Goal: Transaction & Acquisition: Purchase product/service

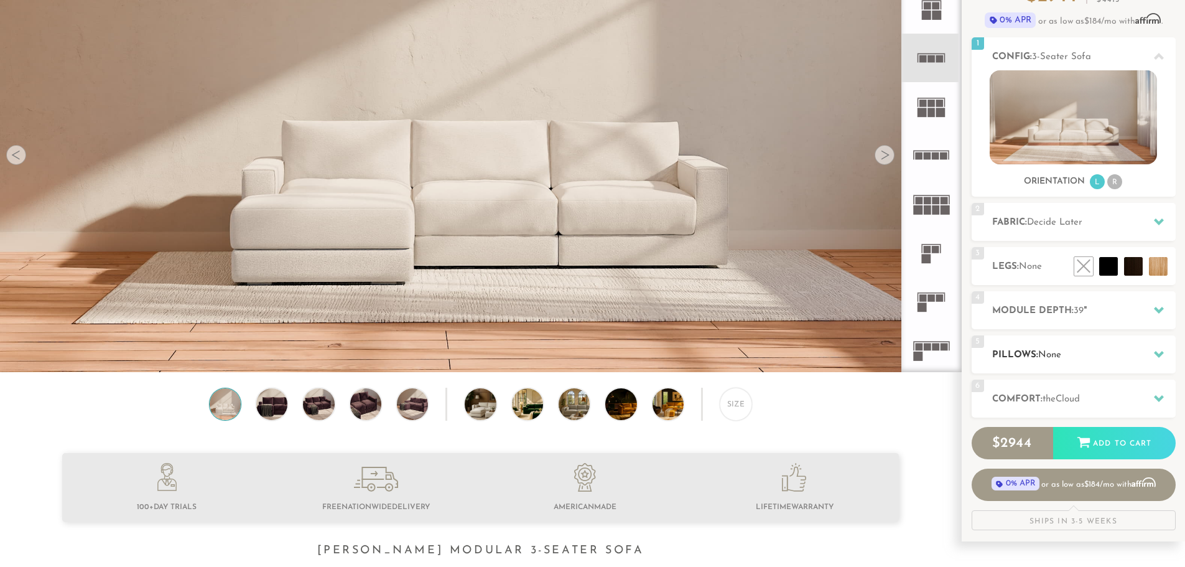
scroll to position [124, 0]
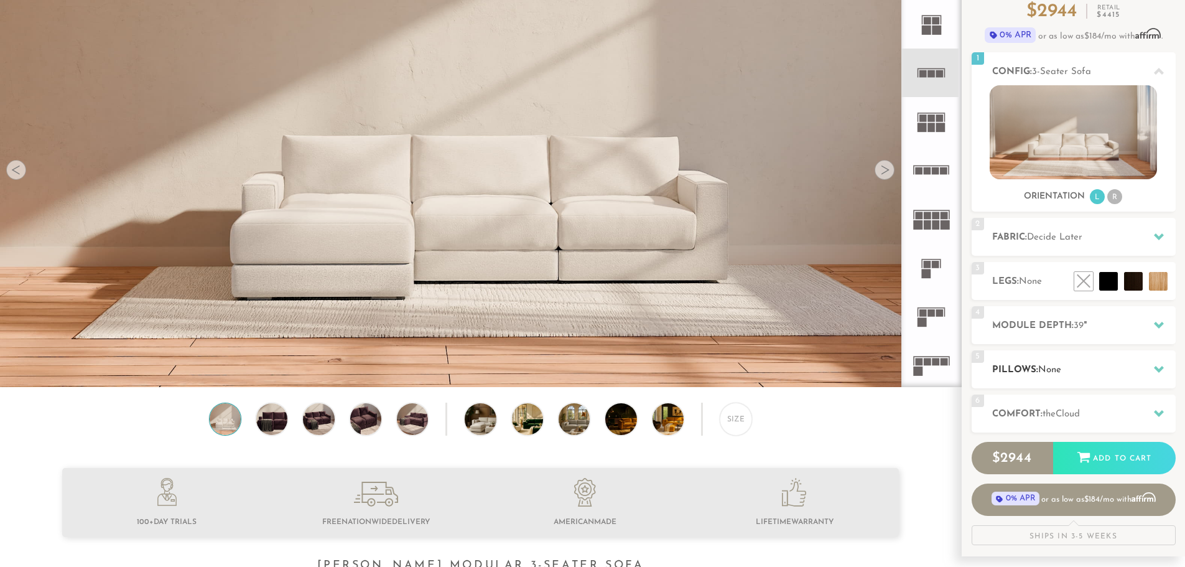
click at [1085, 365] on h2 "Pillows: None" at bounding box center [1084, 370] width 184 height 14
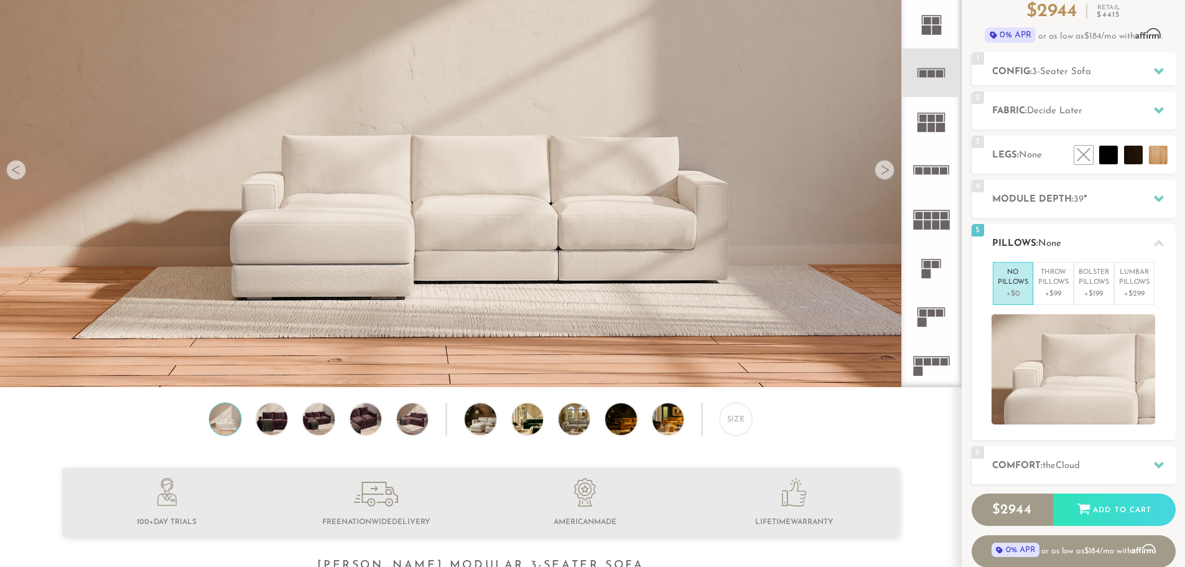
click at [1089, 230] on div "5 Pillows: None" at bounding box center [1074, 243] width 204 height 38
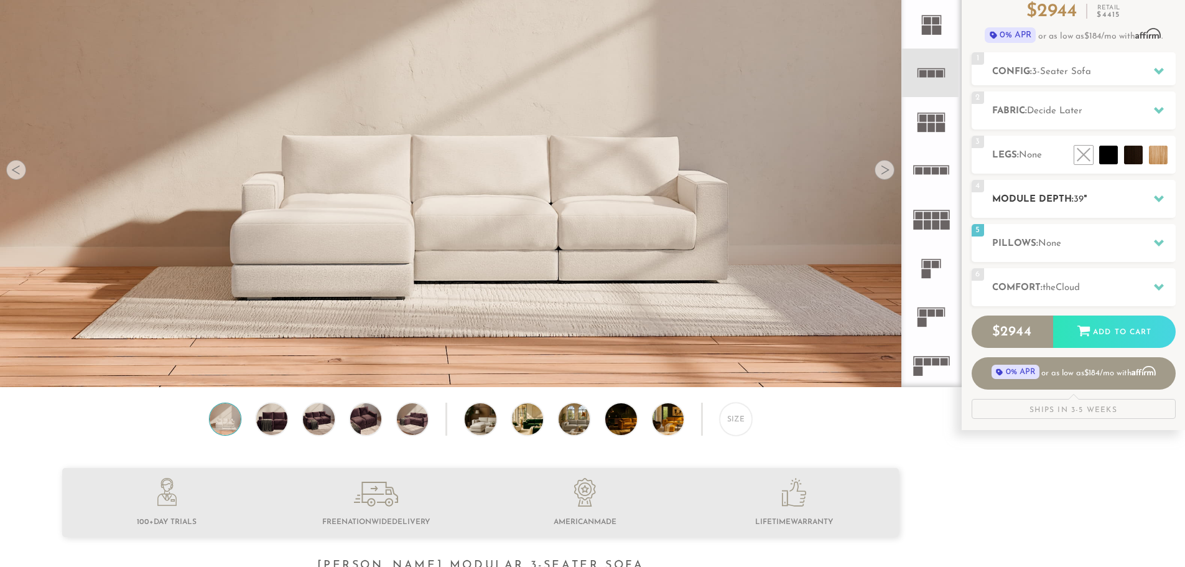
click at [1091, 205] on h2 "Module Depth: 39 "" at bounding box center [1084, 199] width 184 height 14
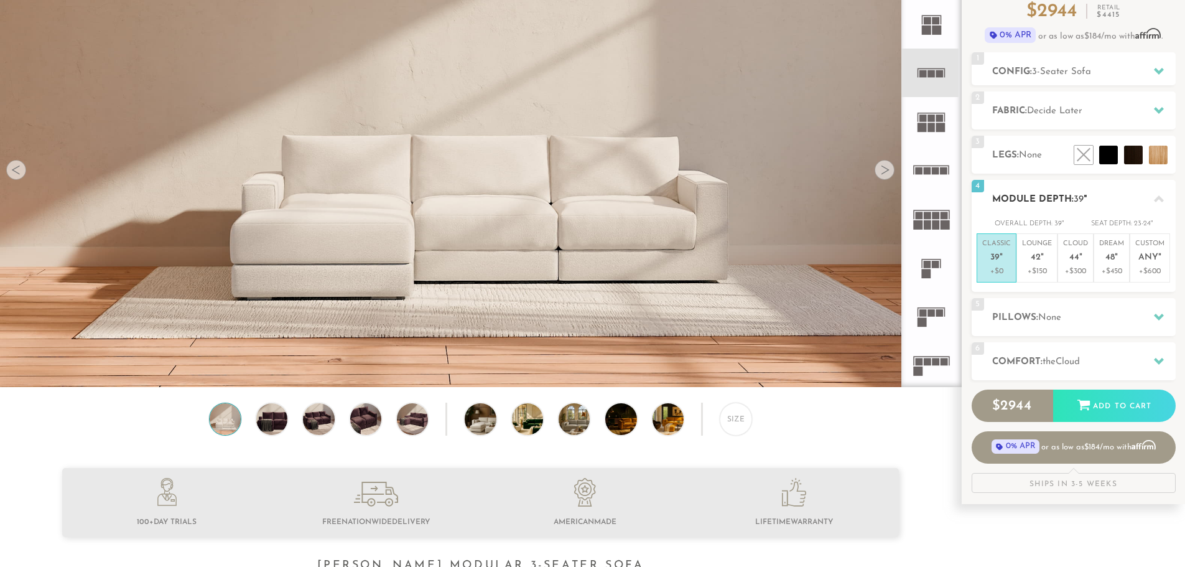
click at [1102, 198] on h2 "Module Depth: 39 "" at bounding box center [1084, 199] width 184 height 14
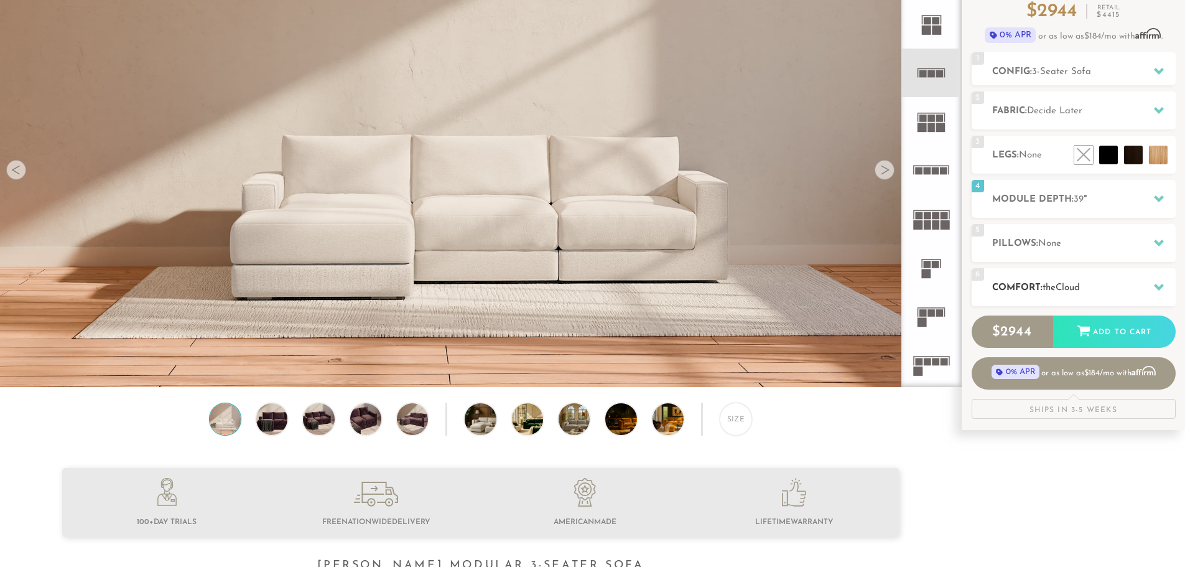
click at [1095, 281] on h2 "Comfort: the Cloud" at bounding box center [1084, 288] width 184 height 14
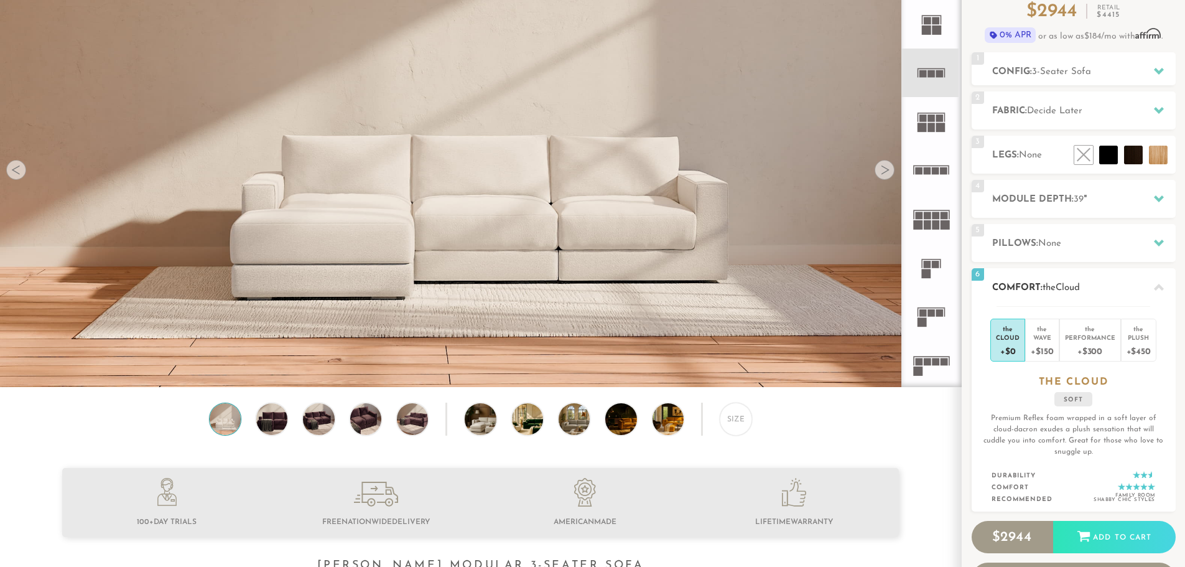
click at [1095, 281] on h2 "Comfort: the Cloud" at bounding box center [1084, 288] width 184 height 14
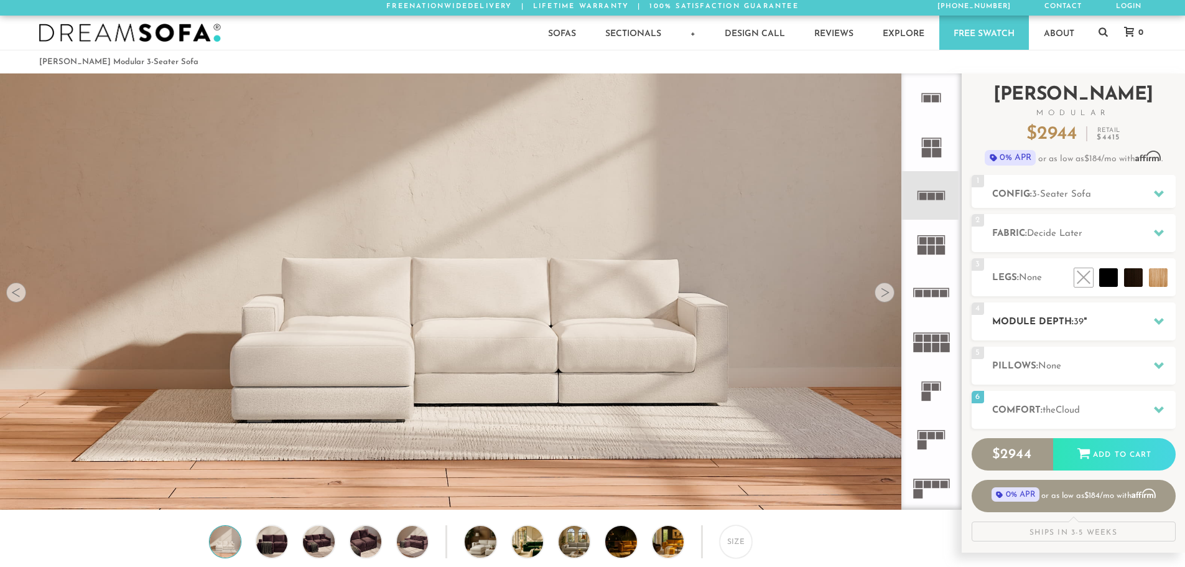
scroll to position [0, 0]
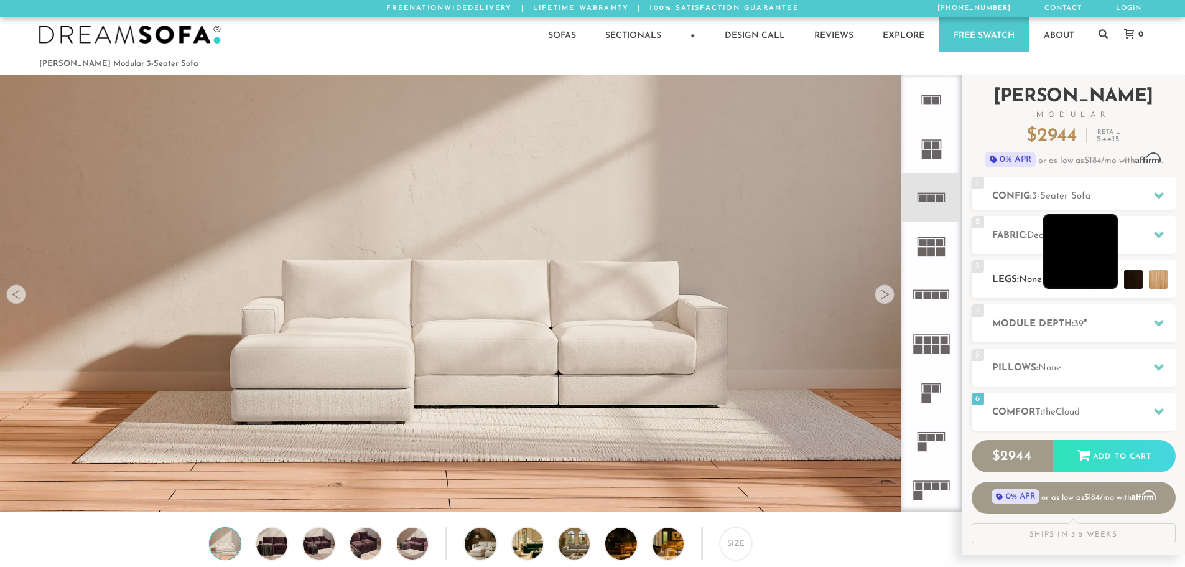
click at [1111, 282] on li at bounding box center [1080, 251] width 75 height 75
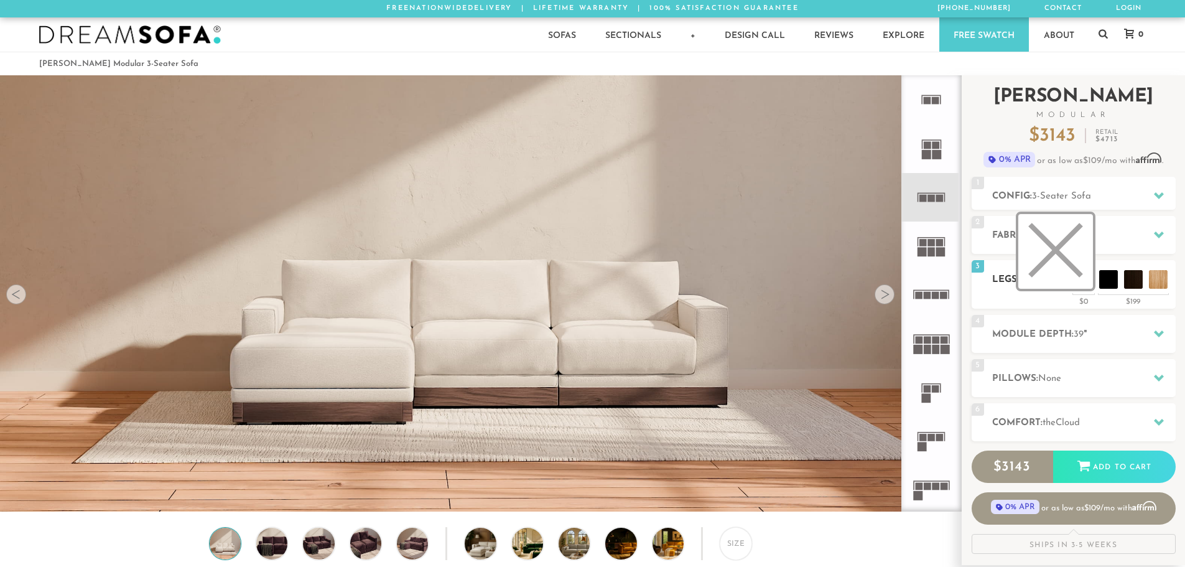
click at [1082, 282] on li at bounding box center [1055, 251] width 75 height 75
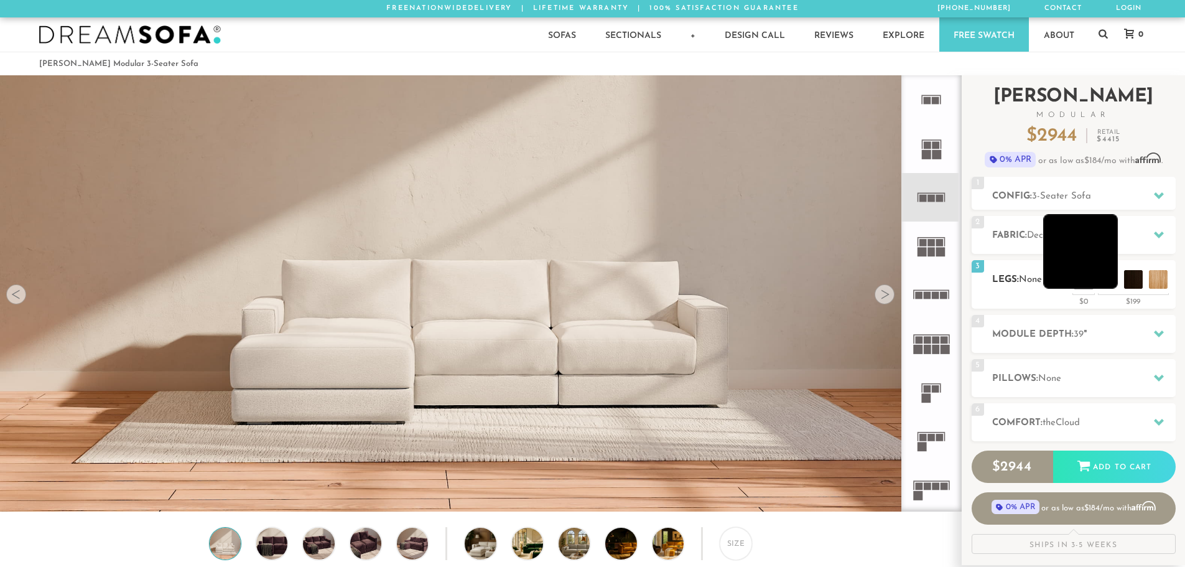
click at [1103, 277] on li at bounding box center [1080, 251] width 75 height 75
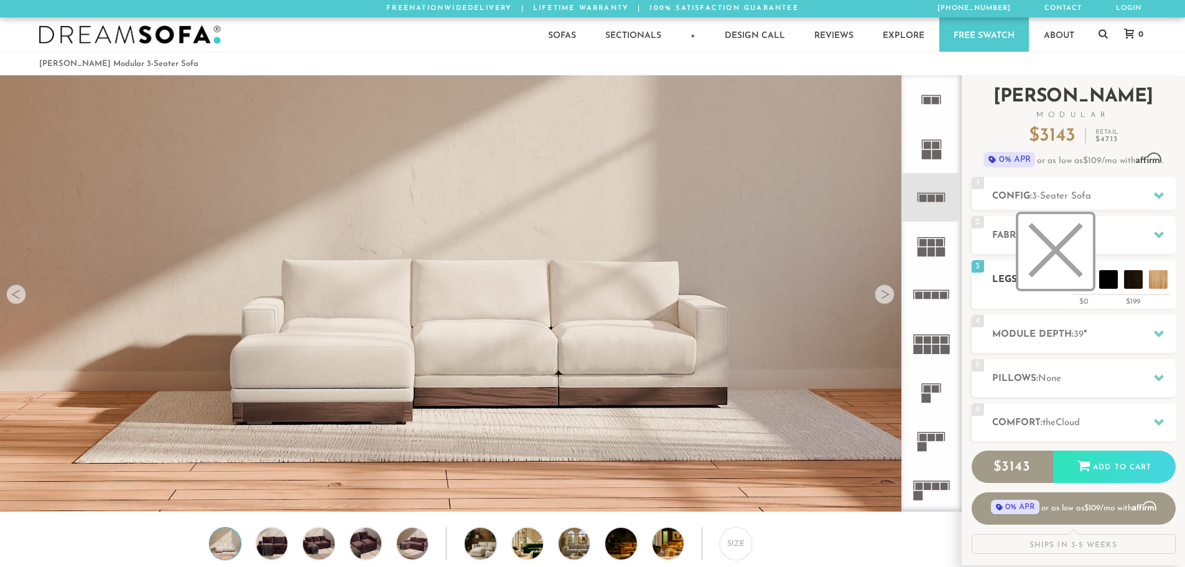
click at [1078, 277] on li at bounding box center [1055, 251] width 75 height 75
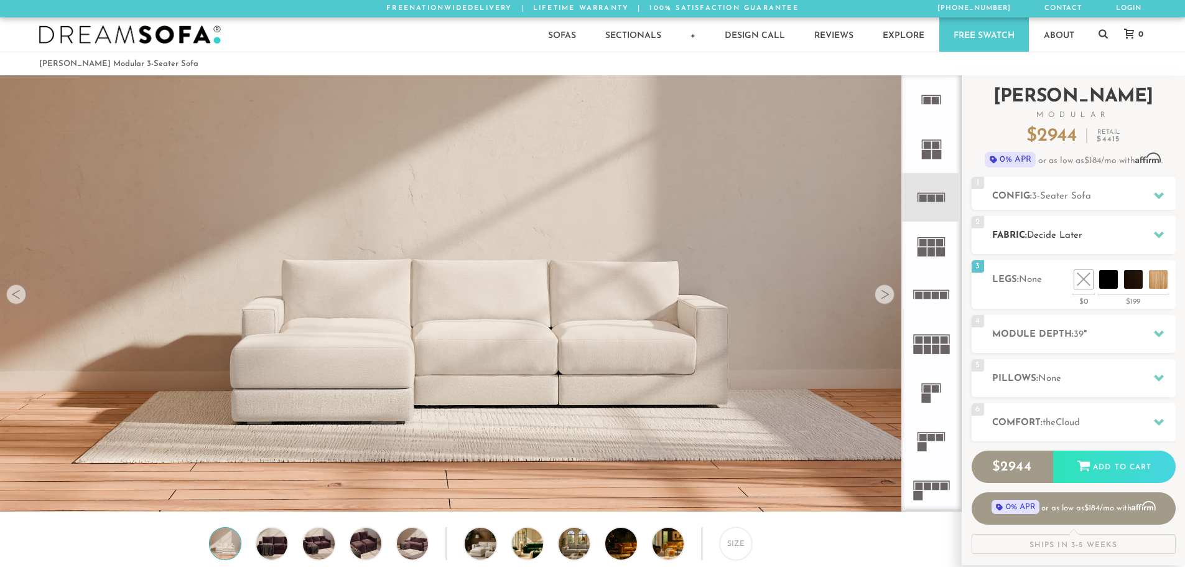
click at [1089, 234] on h2 "Fabric: Decide Later" at bounding box center [1084, 235] width 184 height 14
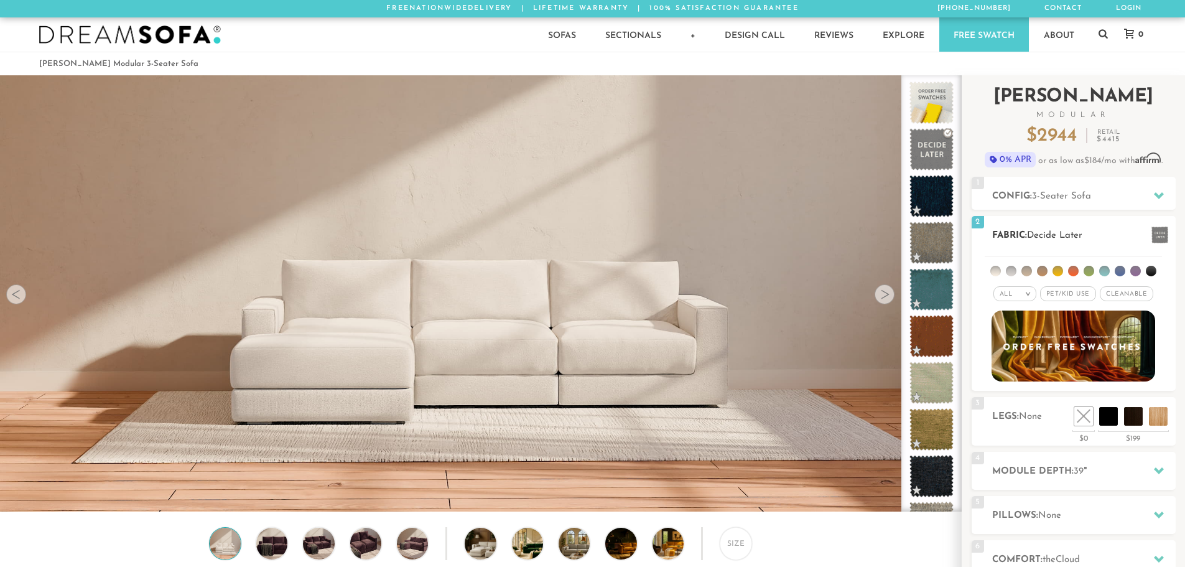
click at [1089, 234] on h2 "Fabric: Decide Later" at bounding box center [1084, 235] width 184 height 14
